Goal: Task Accomplishment & Management: Use online tool/utility

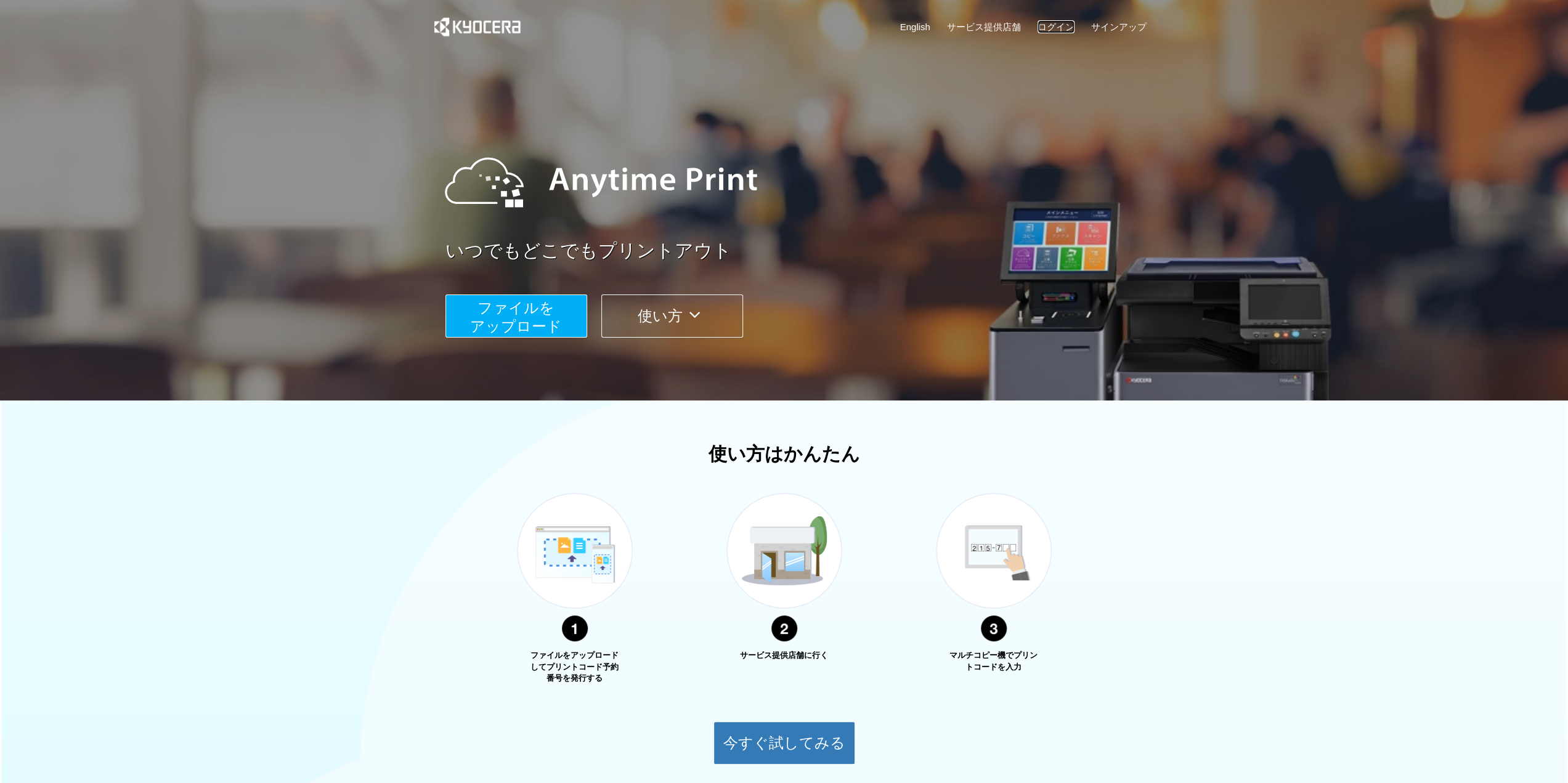
click at [1049, 26] on link "ログイン" at bounding box center [1056, 26] width 37 height 13
click at [528, 326] on span "ファイルを ​​アップロード" at bounding box center [515, 317] width 92 height 35
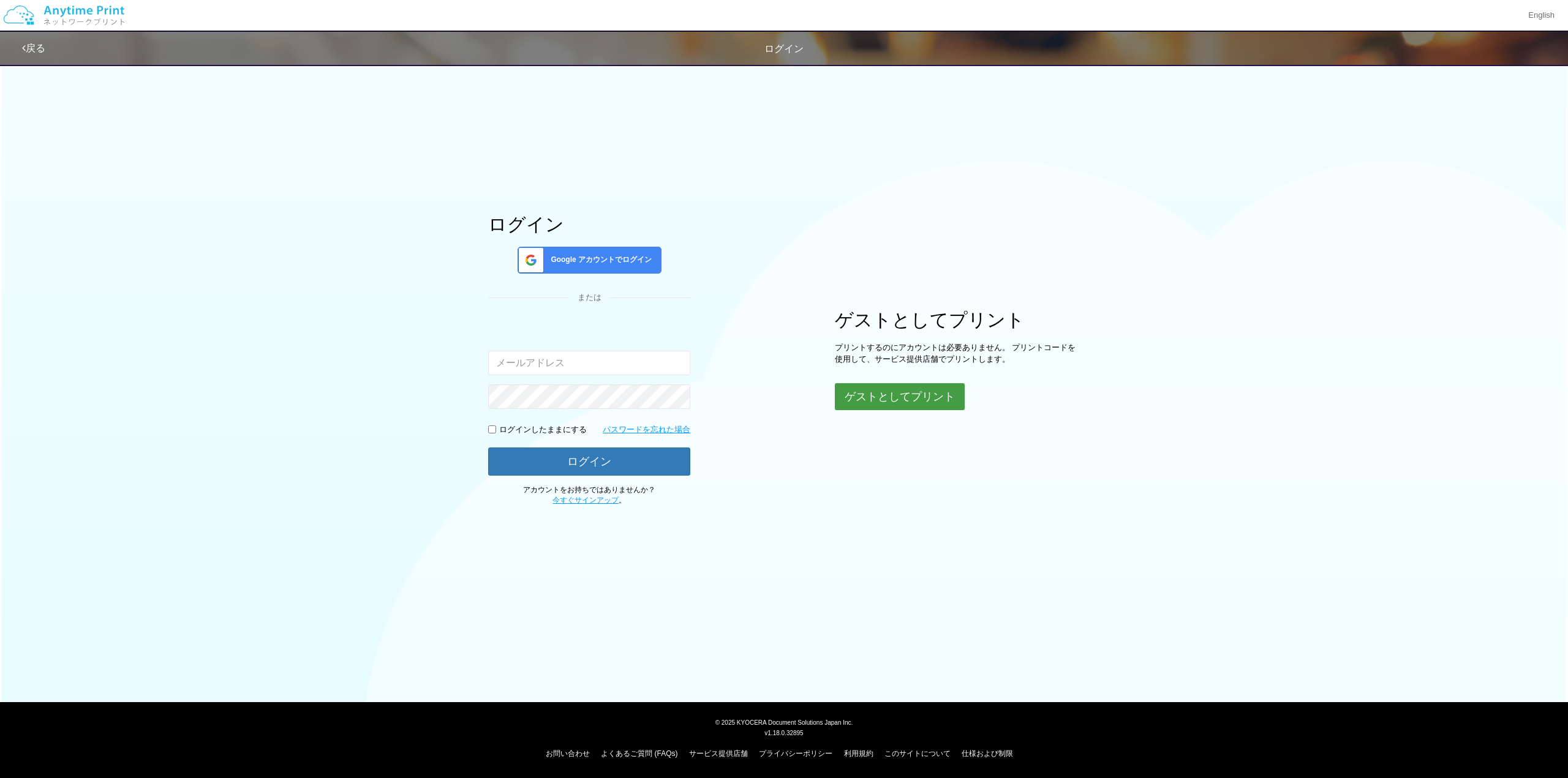
click at [878, 396] on button "ゲストとしてプリント" at bounding box center [899, 397] width 130 height 27
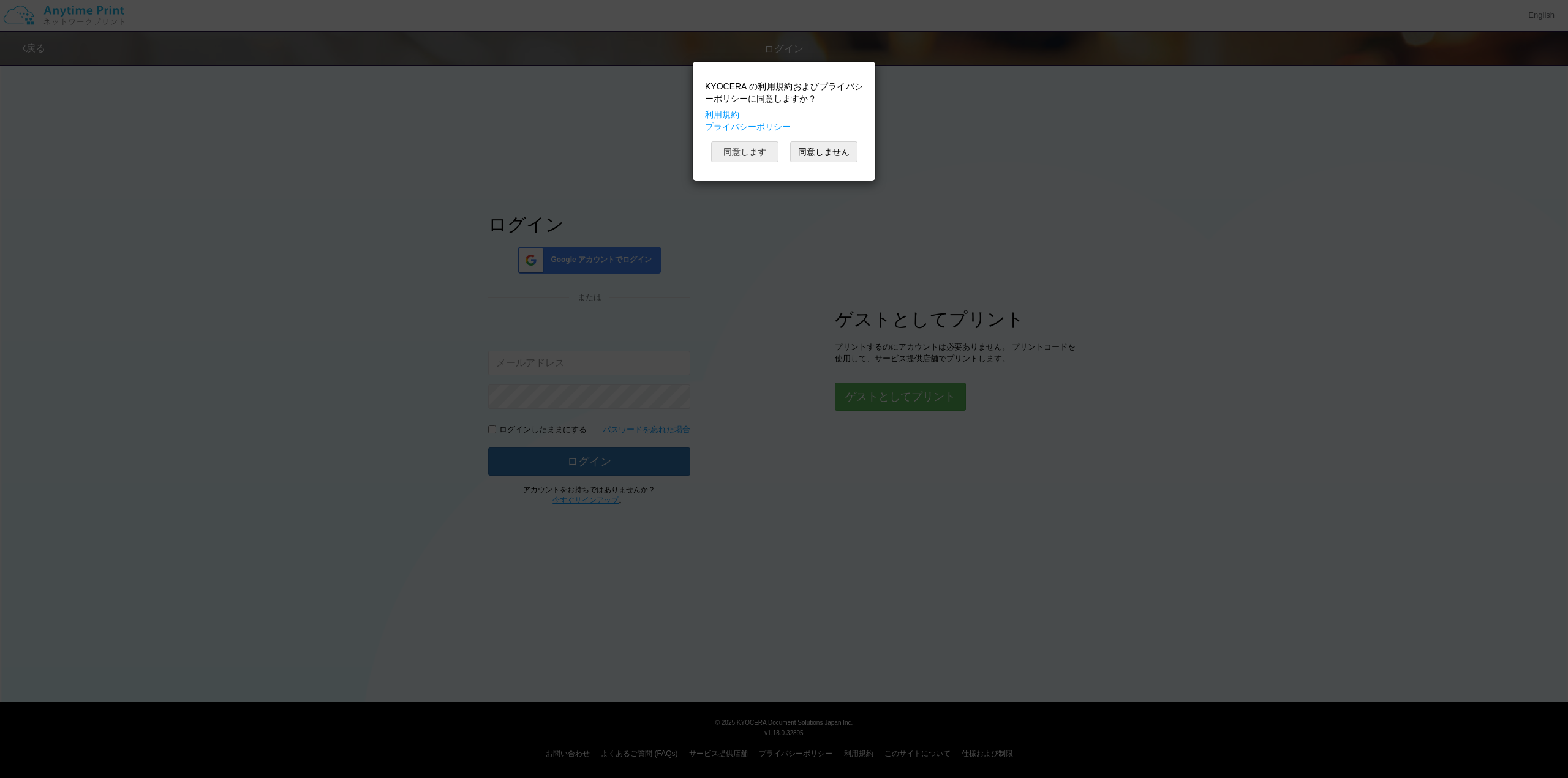
click at [740, 148] on button "同意します" at bounding box center [745, 152] width 68 height 21
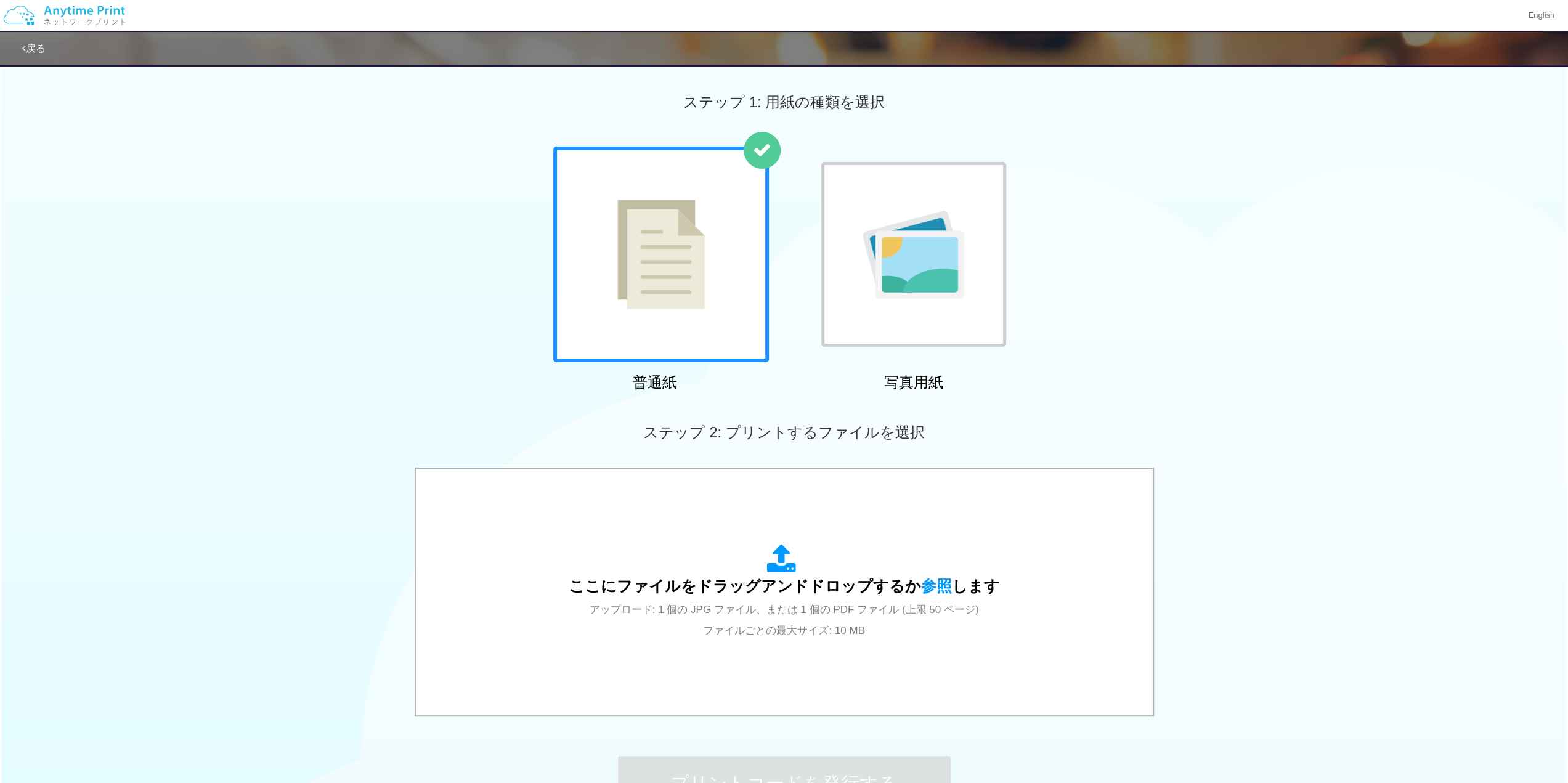
click at [681, 239] on img at bounding box center [661, 255] width 87 height 110
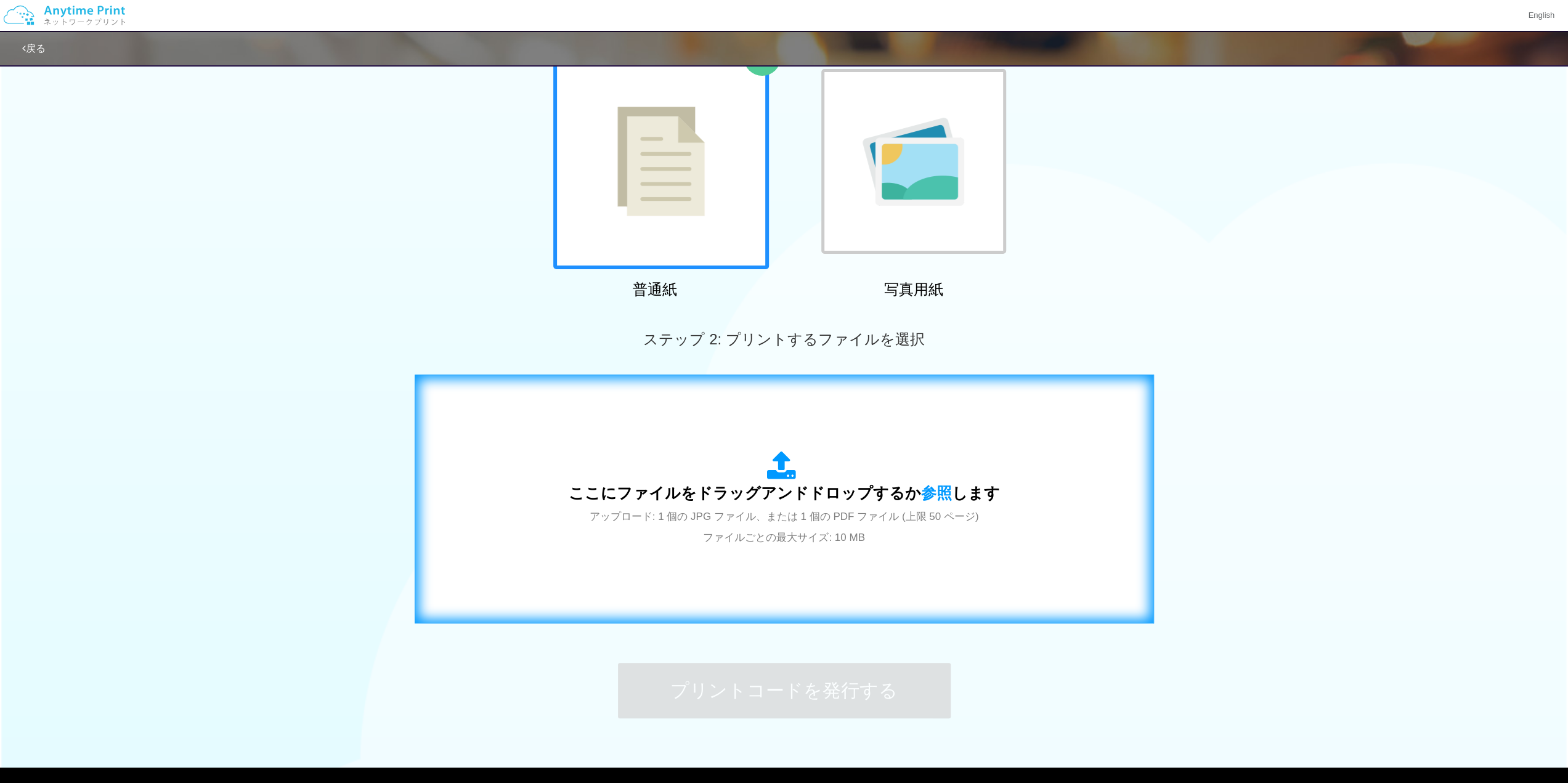
scroll to position [154, 0]
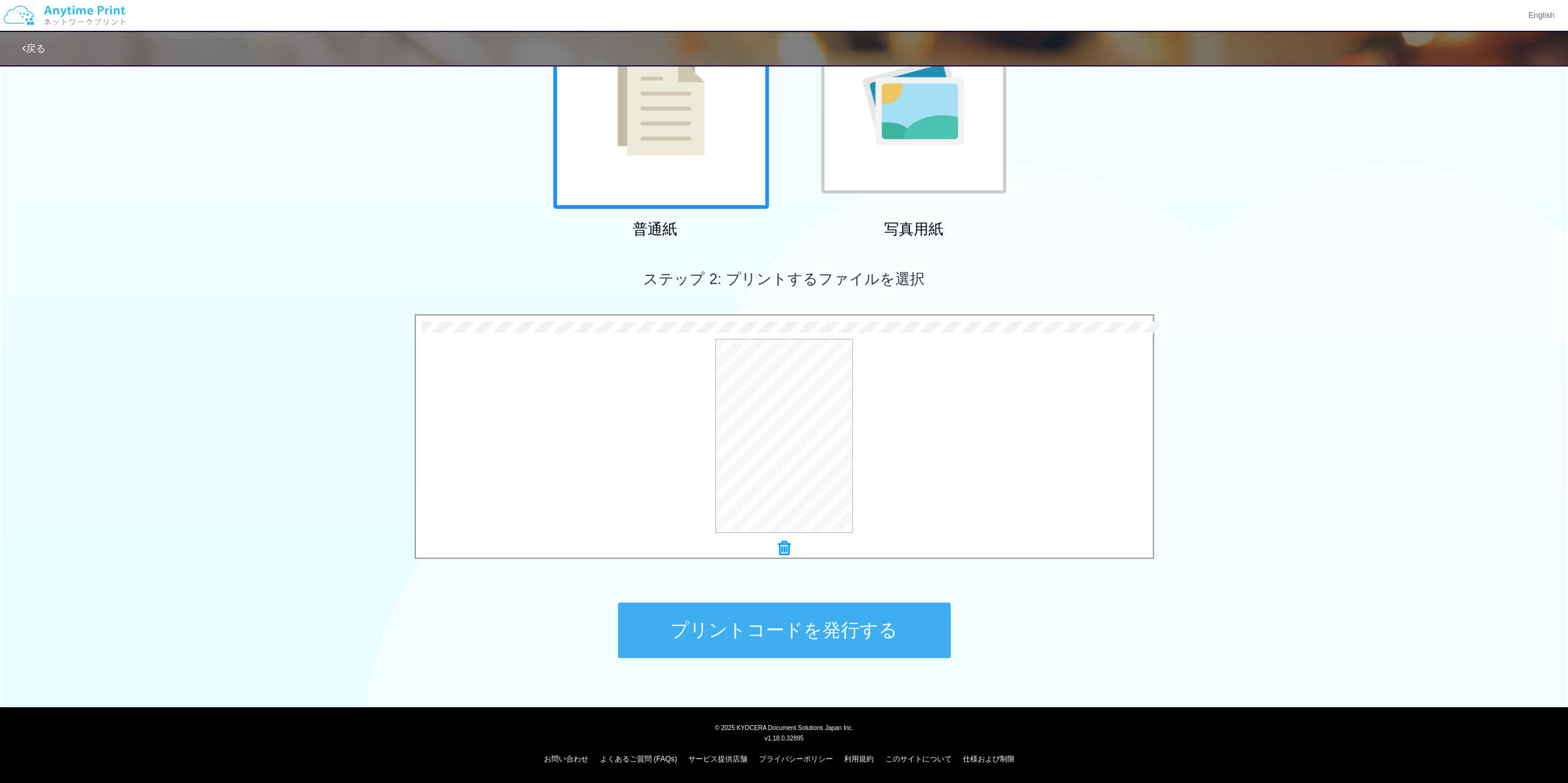
click at [801, 639] on button "プリントコードを発行する" at bounding box center [784, 630] width 333 height 55
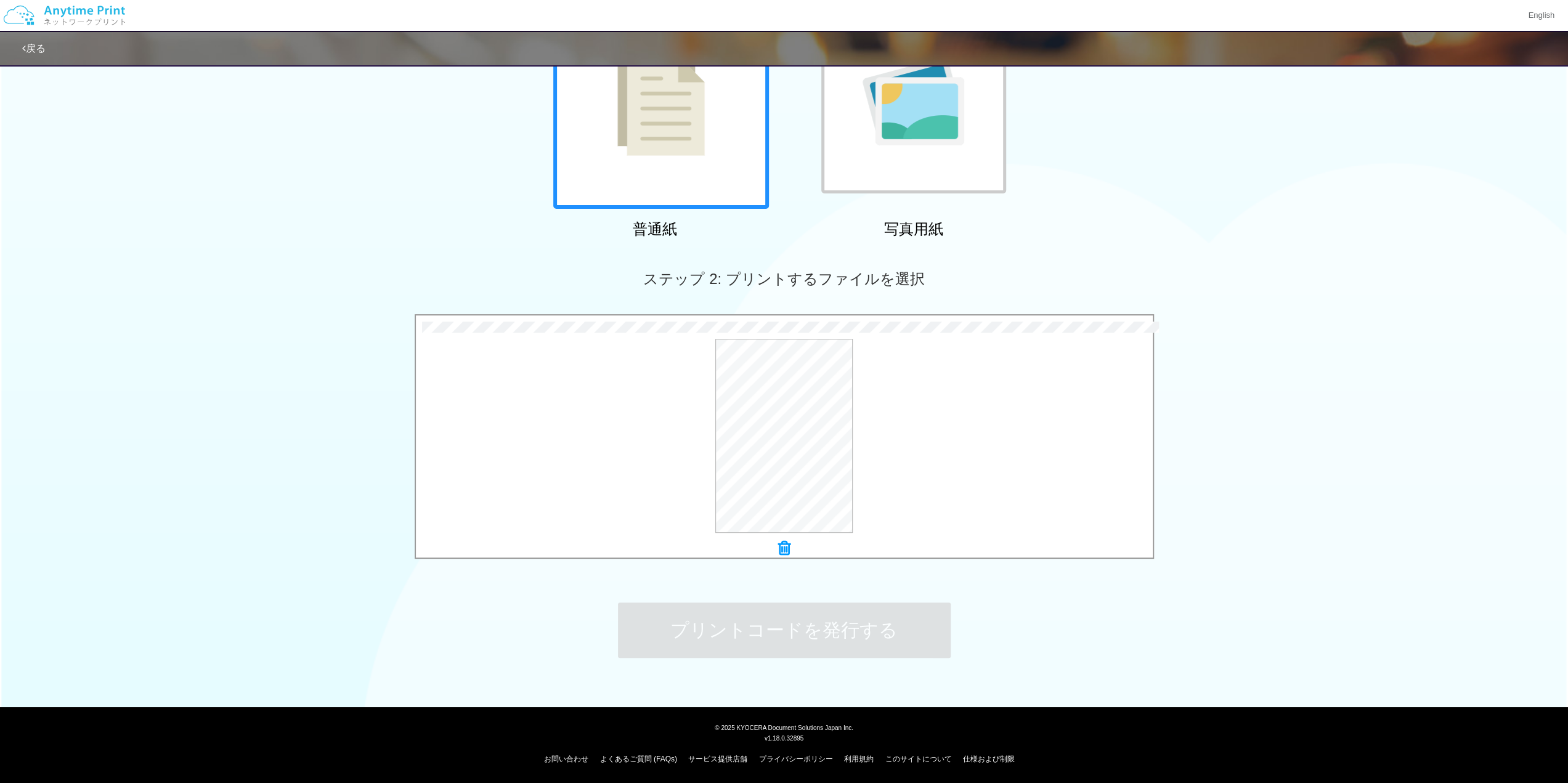
scroll to position [0, 0]
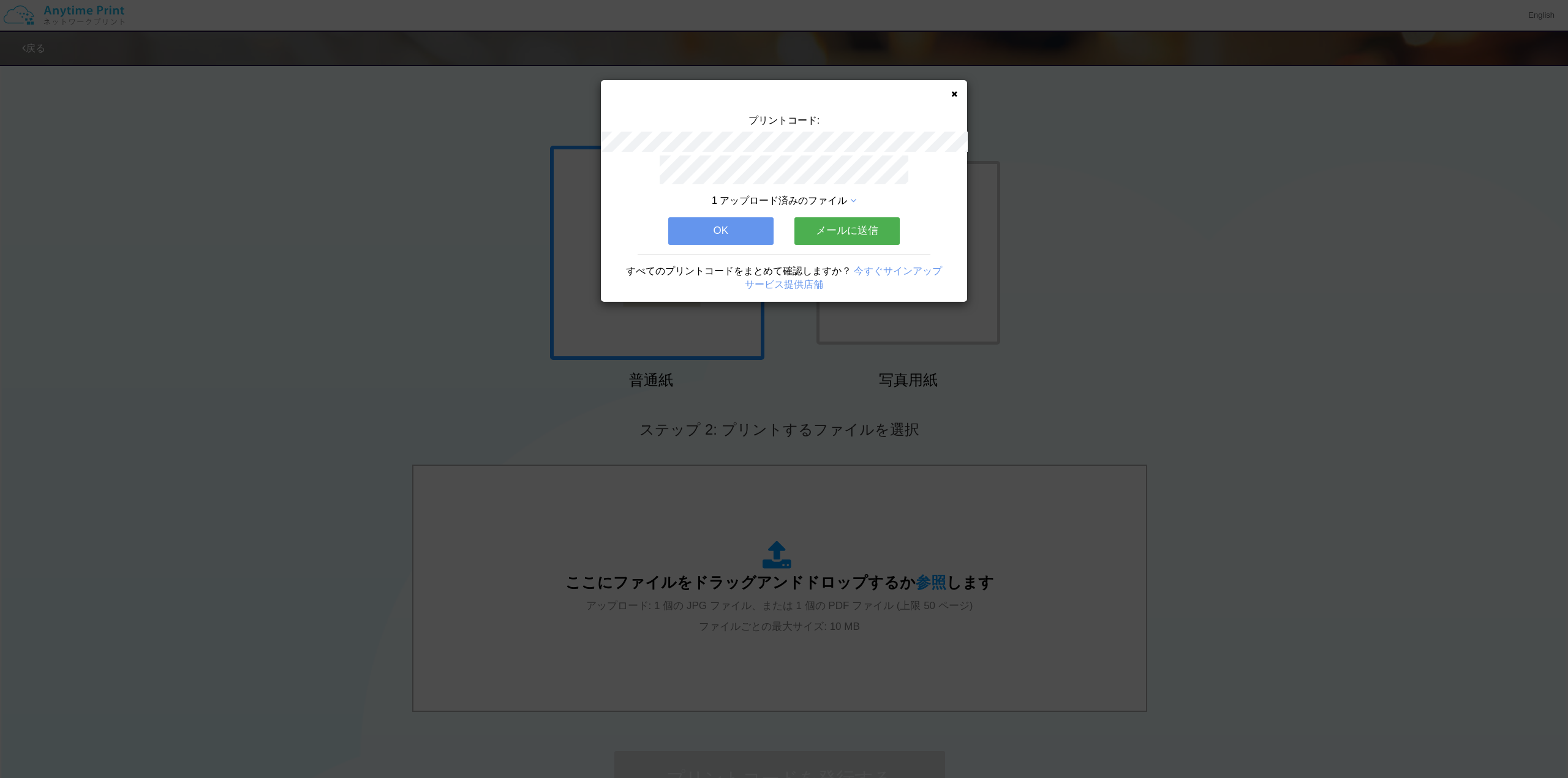
click at [722, 231] on button "OK" at bounding box center [720, 230] width 105 height 27
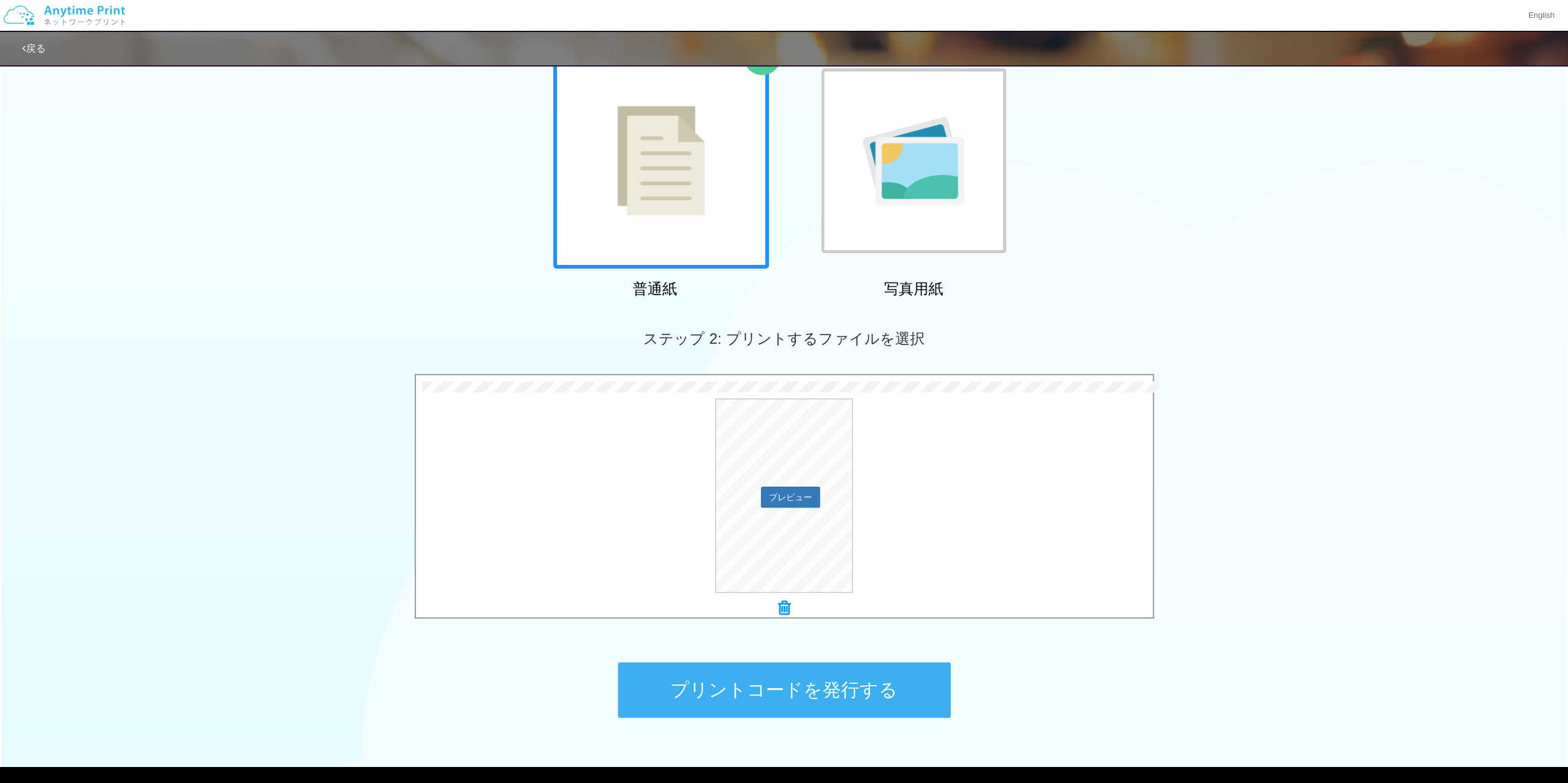
scroll to position [154, 0]
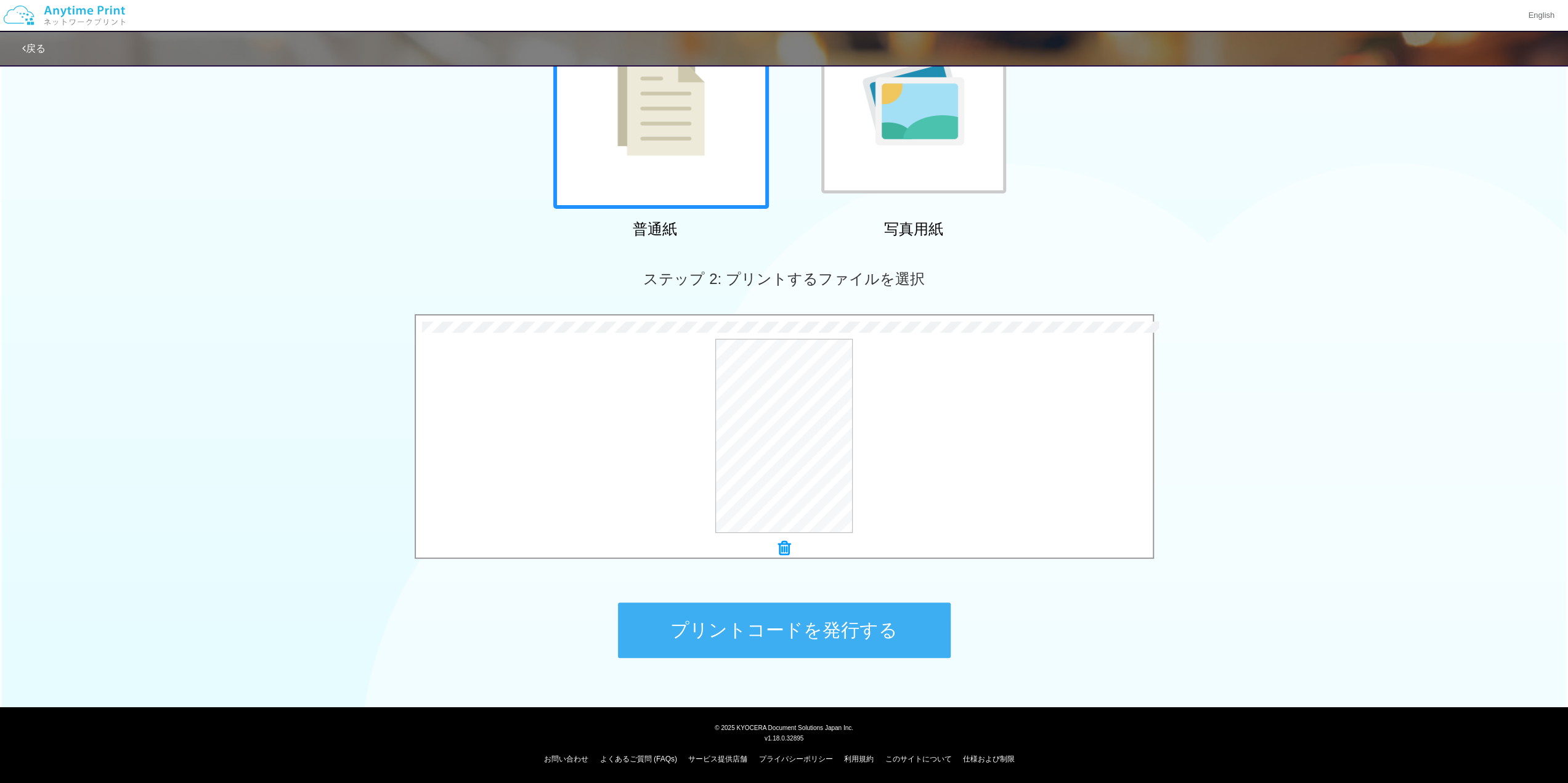
click at [856, 620] on button "プリントコードを発行する" at bounding box center [784, 630] width 333 height 55
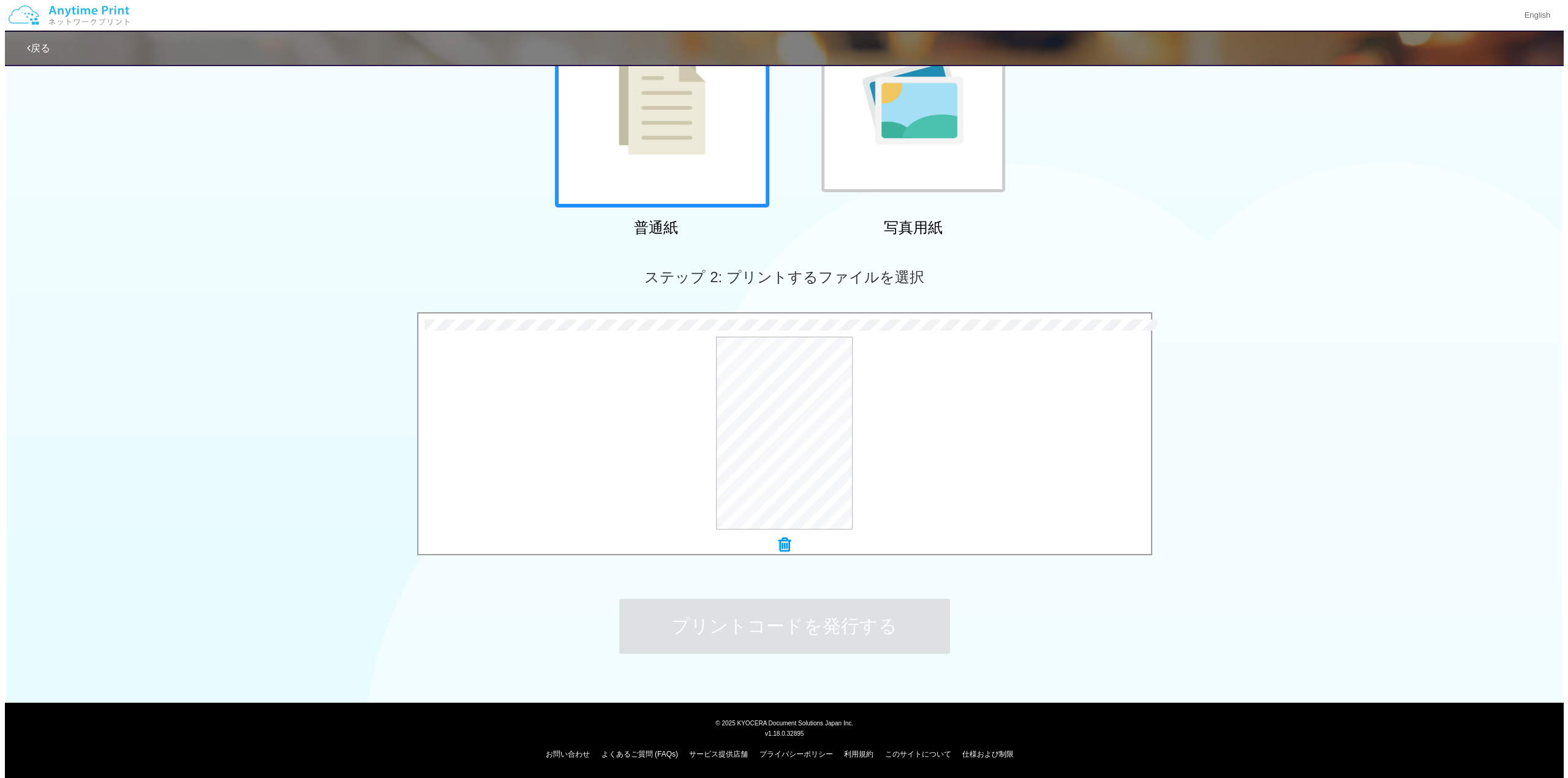
scroll to position [0, 0]
